Goal: Find specific page/section: Find specific page/section

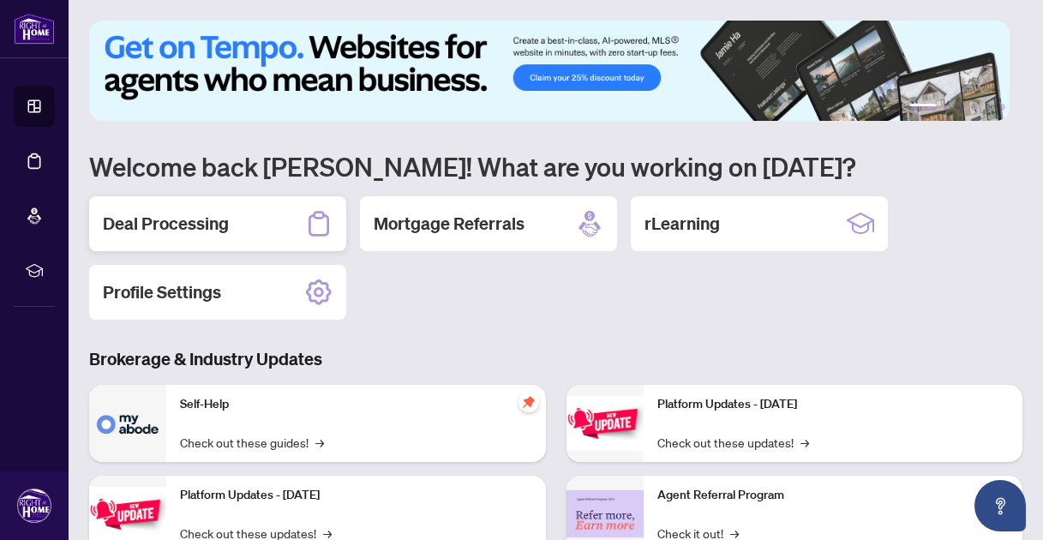
click at [243, 221] on div "Deal Processing" at bounding box center [217, 223] width 257 height 55
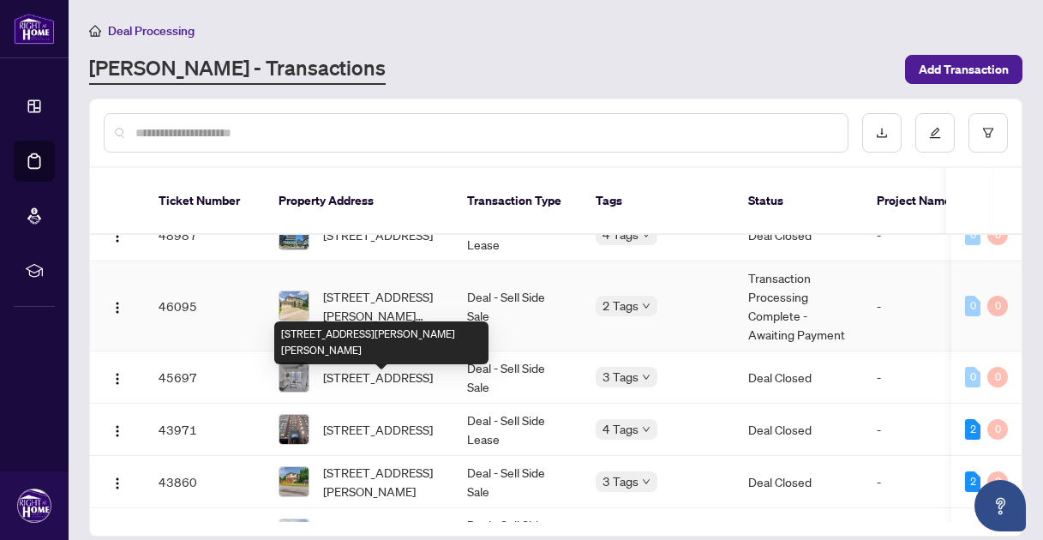
scroll to position [142, 0]
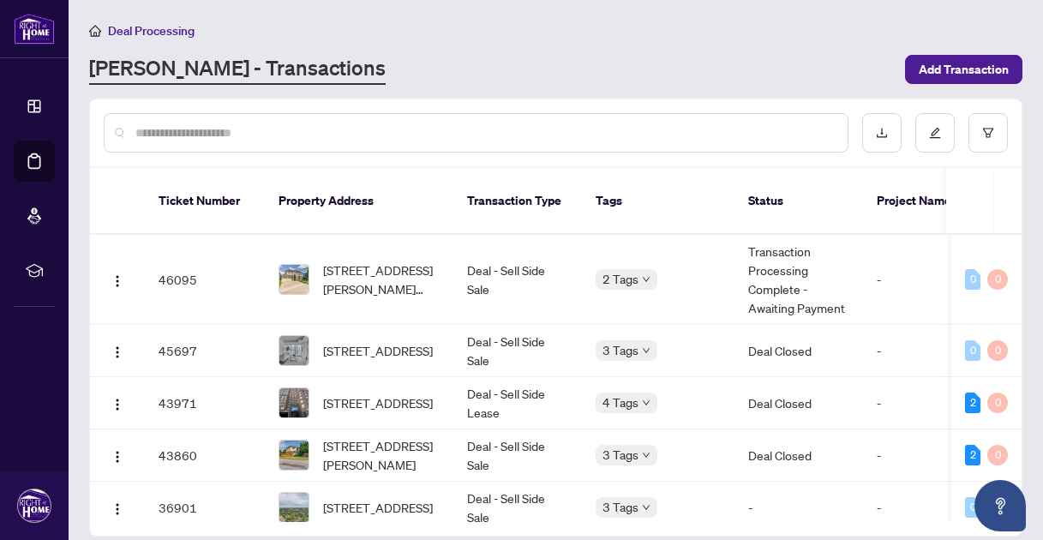
click at [313, 125] on input "text" at bounding box center [484, 132] width 699 height 19
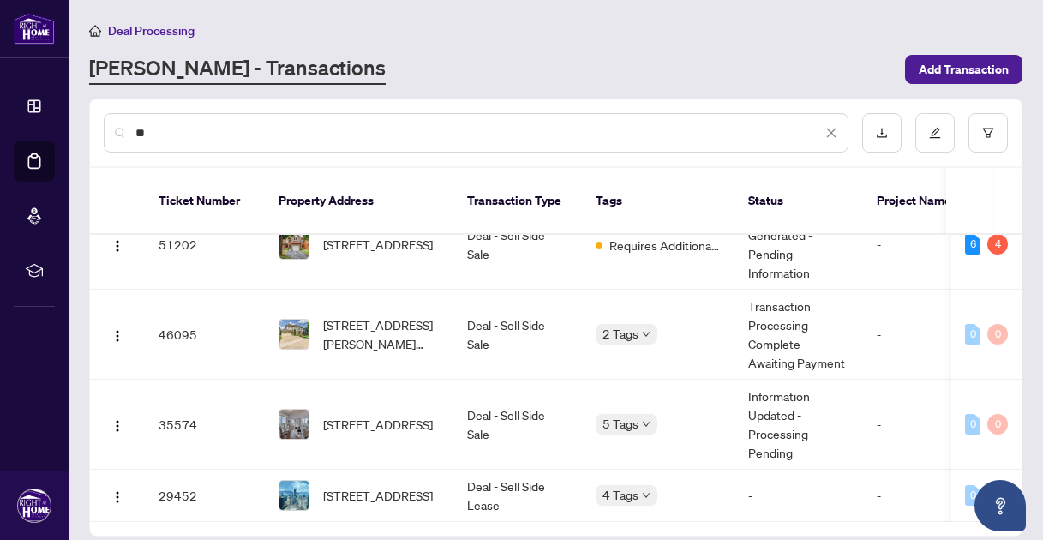
scroll to position [0, 0]
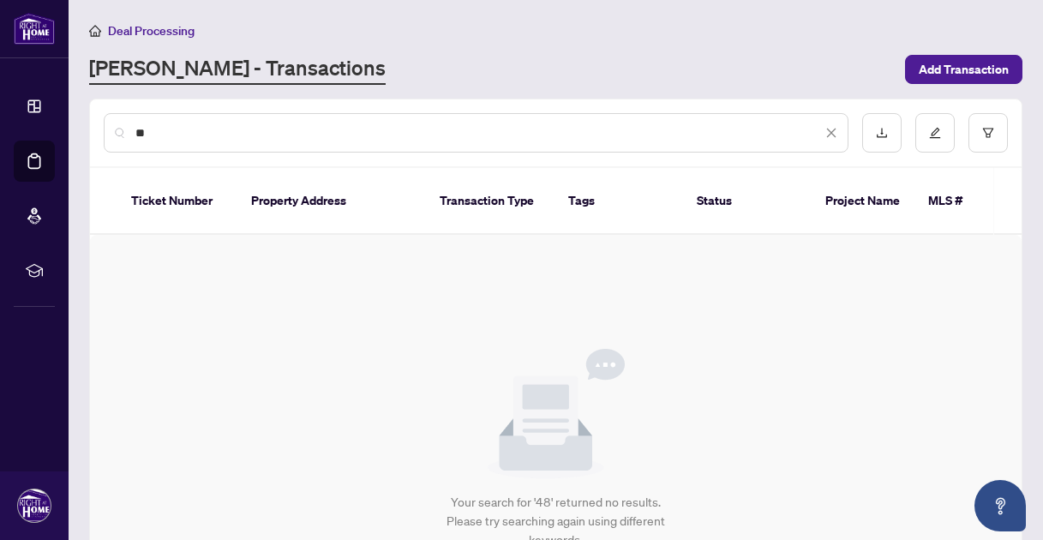
type input "*"
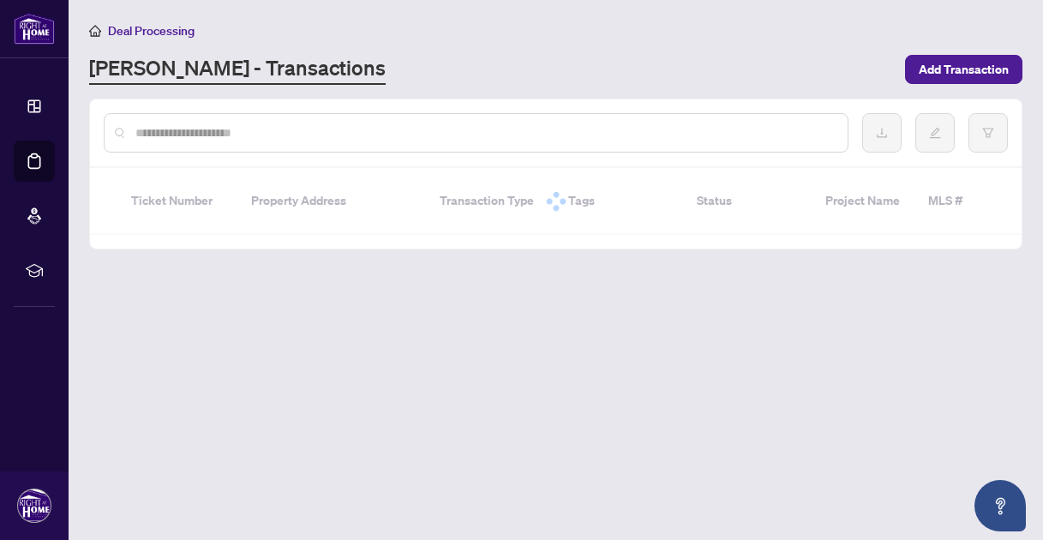
click at [473, 76] on div "[PERSON_NAME] - Transactions" at bounding box center [492, 69] width 806 height 31
